Goal: Task Accomplishment & Management: Complete application form

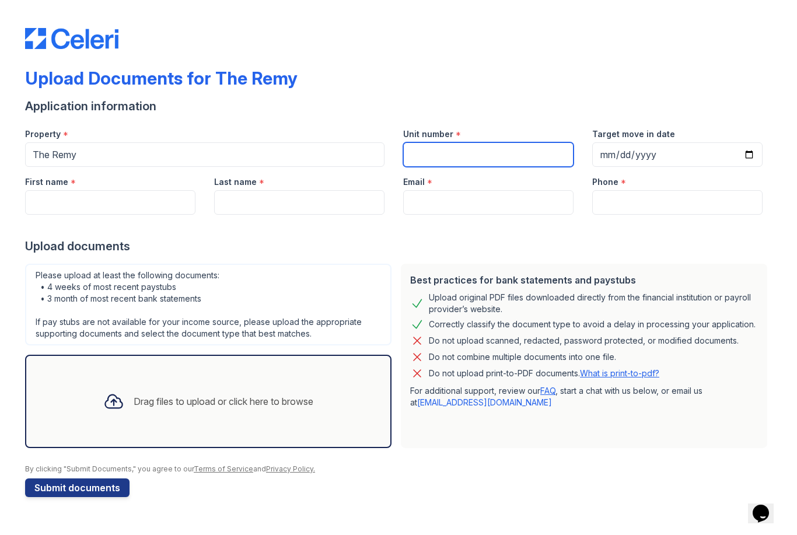
click at [473, 154] on input "Unit number" at bounding box center [488, 154] width 170 height 25
type input "516"
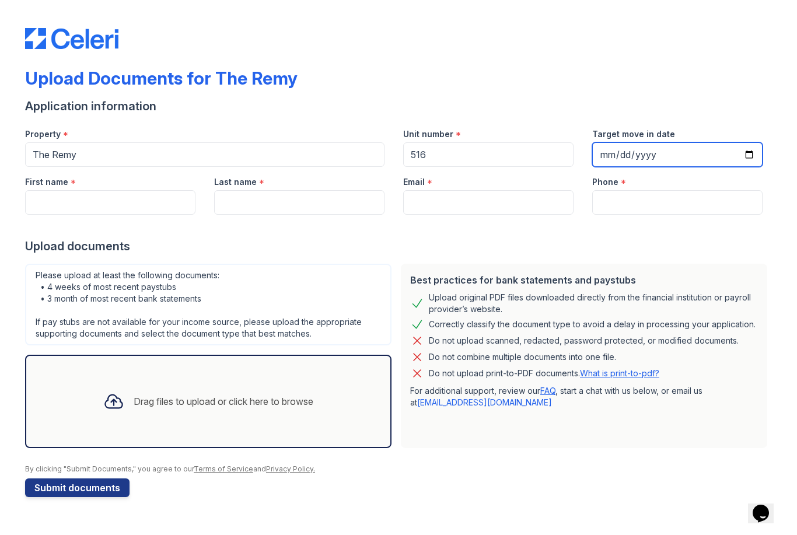
click at [665, 155] on input "Target move in date" at bounding box center [677, 154] width 170 height 25
type input "[DATE]"
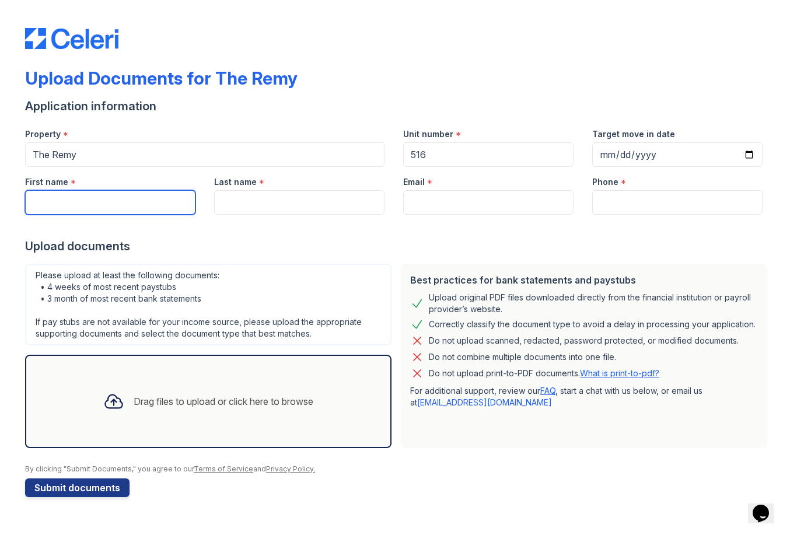
click at [146, 205] on input "First name" at bounding box center [110, 202] width 170 height 25
type input "[PERSON_NAME]"
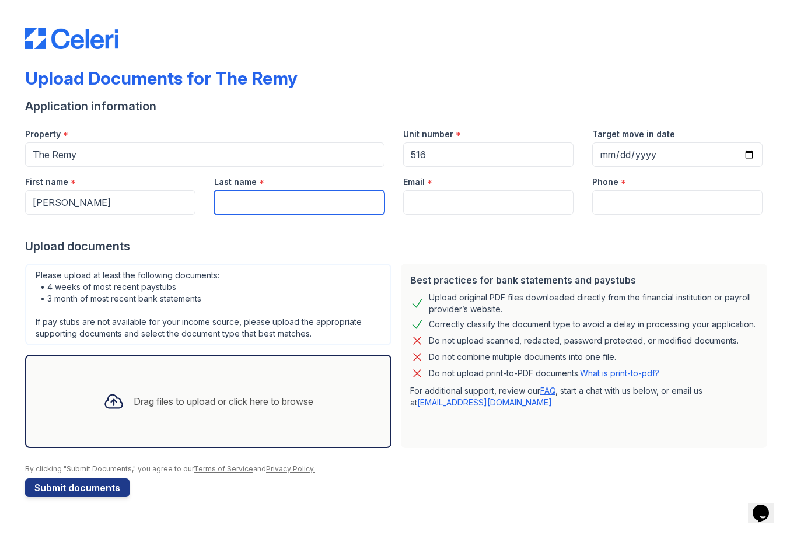
click at [311, 203] on input "Last name" at bounding box center [299, 202] width 170 height 25
type input "Cruder"
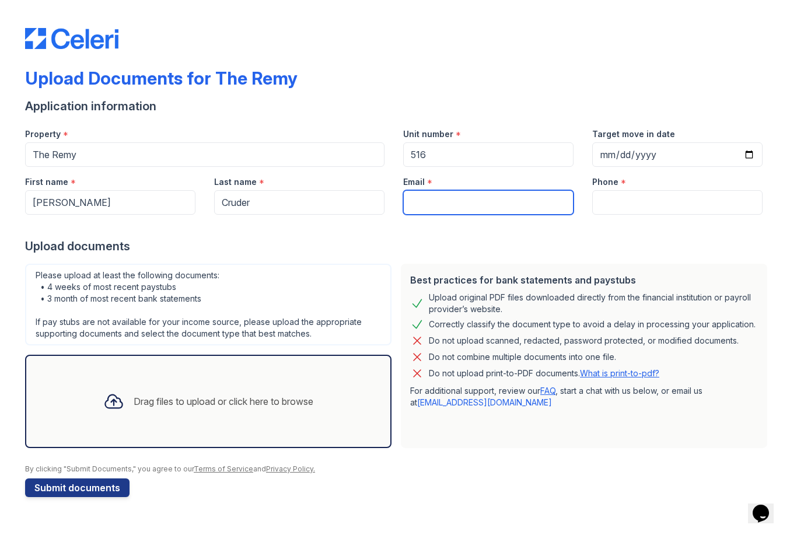
click at [498, 204] on input "Email" at bounding box center [488, 202] width 170 height 25
type input "[EMAIL_ADDRESS][DOMAIN_NAME]"
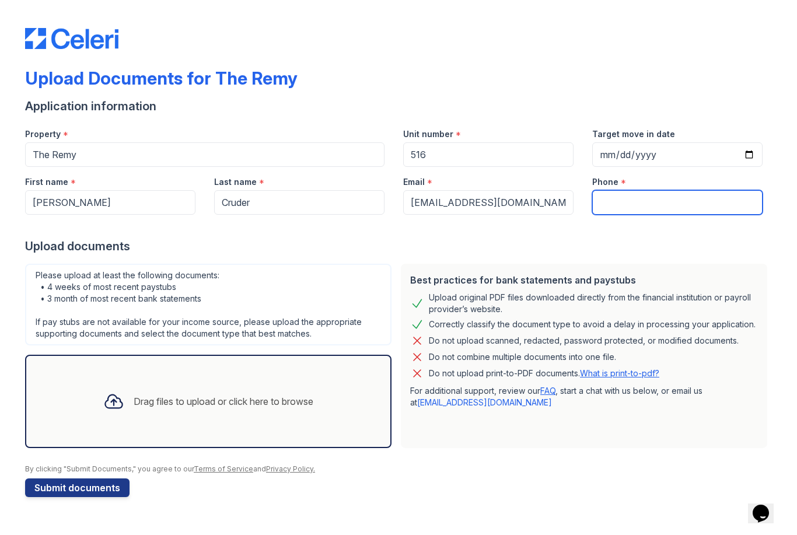
click at [652, 198] on input "Phone" at bounding box center [677, 202] width 170 height 25
type input "6144037870"
click at [213, 400] on div "Drag files to upload or click here to browse" at bounding box center [224, 401] width 180 height 14
click at [110, 400] on icon at bounding box center [113, 401] width 17 height 13
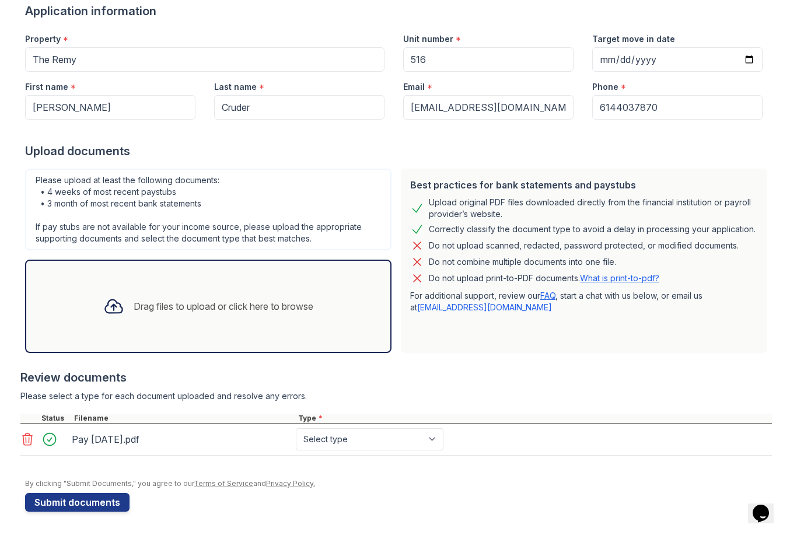
scroll to position [95, 0]
click at [356, 450] on select "Select type Paystub Bank Statement Offer Letter Tax Documents Benefit Award Let…" at bounding box center [370, 439] width 148 height 22
select select "paystub"
click at [105, 313] on icon at bounding box center [113, 306] width 17 height 13
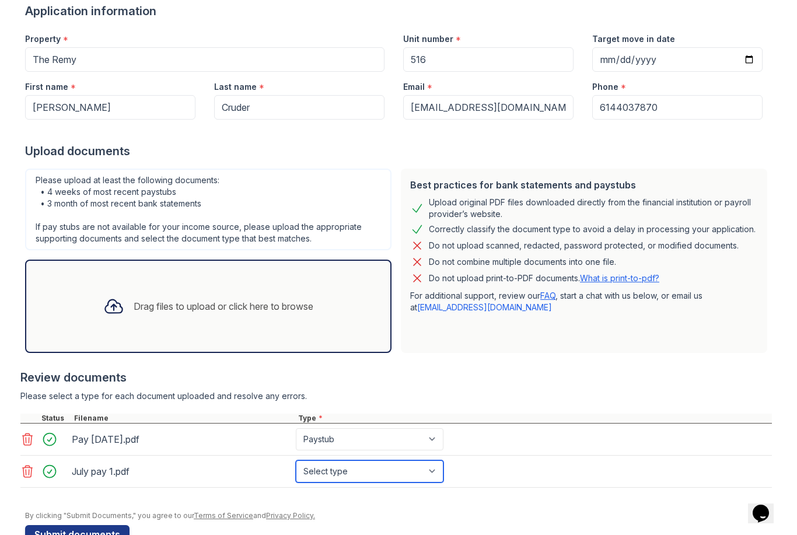
click at [388, 472] on select "Select type Paystub Bank Statement Offer Letter Tax Documents Benefit Award Let…" at bounding box center [370, 471] width 148 height 22
select select "paystub"
click at [142, 303] on div "Drag files to upload or click here to browse" at bounding box center [224, 306] width 180 height 14
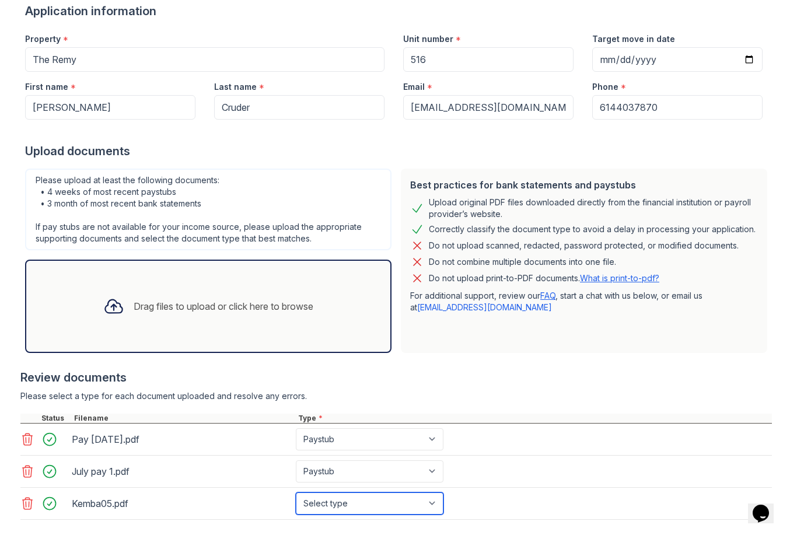
click at [400, 510] on select "Select type Paystub Bank Statement Offer Letter Tax Documents Benefit Award Let…" at bounding box center [370, 503] width 148 height 22
select select "bank_statement"
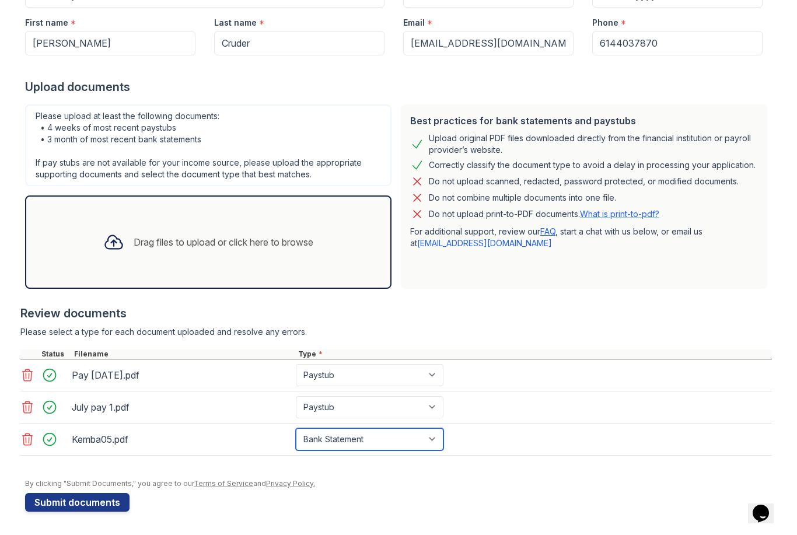
scroll to position [159, 0]
click at [121, 246] on div at bounding box center [114, 242] width 30 height 30
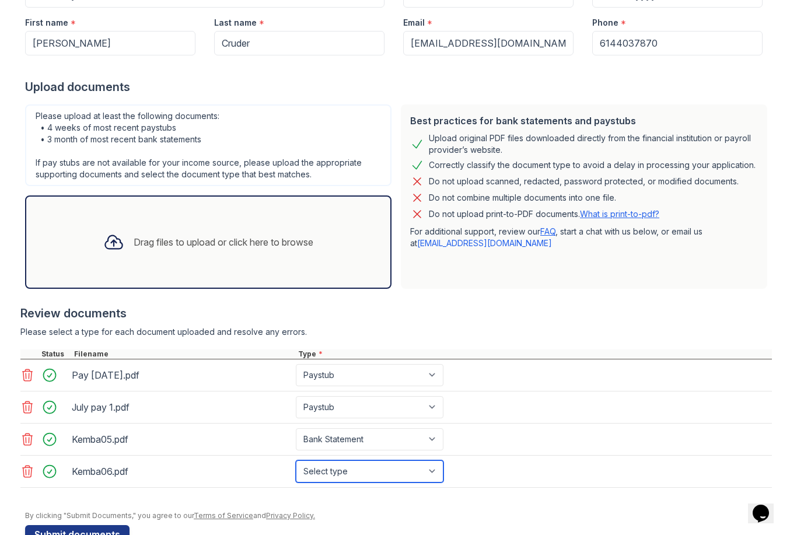
click at [398, 471] on select "Select type Paystub Bank Statement Offer Letter Tax Documents Benefit Award Let…" at bounding box center [370, 471] width 148 height 22
select select "bank_statement"
click at [118, 247] on icon at bounding box center [113, 242] width 17 height 13
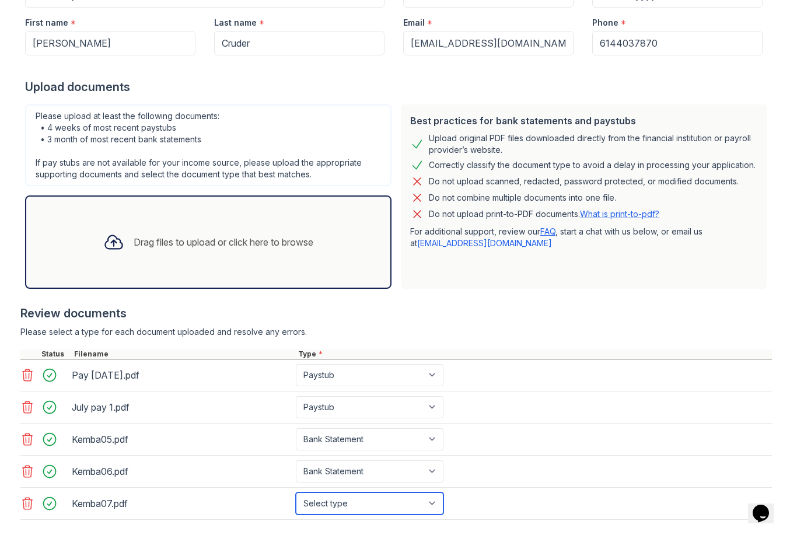
click at [383, 499] on select "Select type Paystub Bank Statement Offer Letter Tax Documents Benefit Award Let…" at bounding box center [370, 503] width 148 height 22
select select "bank_statement"
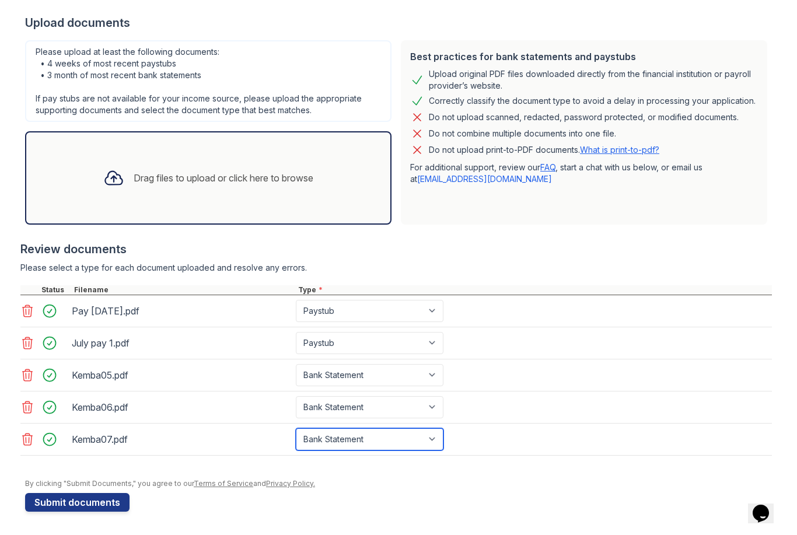
scroll to position [223, 0]
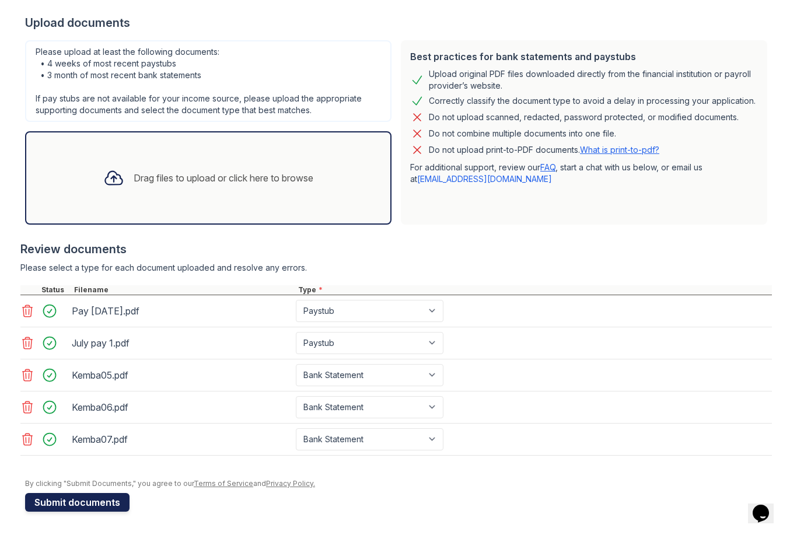
click at [90, 500] on button "Submit documents" at bounding box center [77, 502] width 104 height 19
